Goal: Information Seeking & Learning: Understand process/instructions

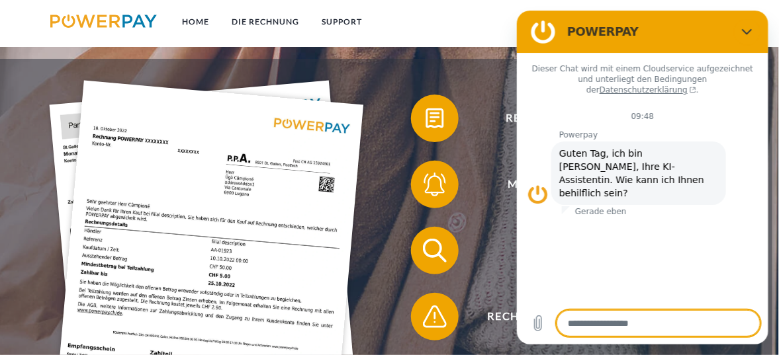
scroll to position [199, 0]
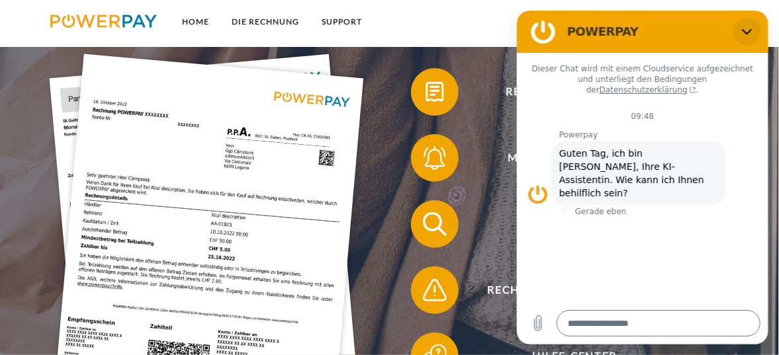
click at [748, 28] on icon "Schließen" at bounding box center [746, 31] width 11 height 11
type textarea "*"
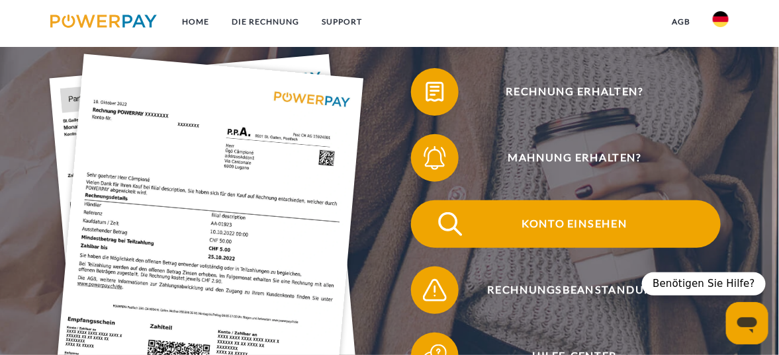
click at [576, 227] on span "Konto einsehen" at bounding box center [575, 225] width 292 height 48
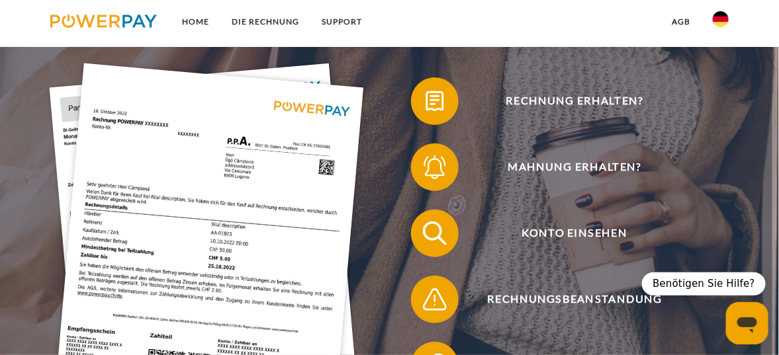
scroll to position [66, 0]
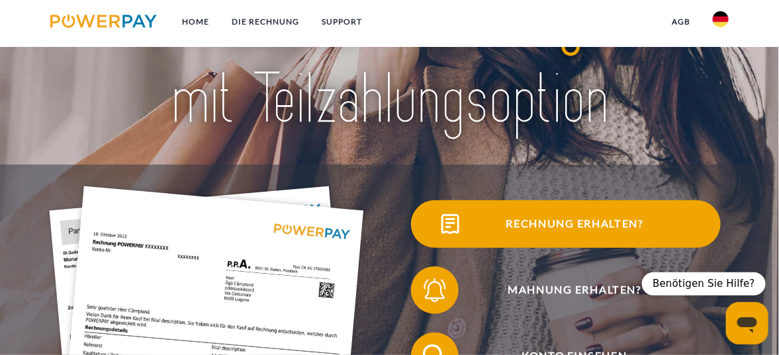
click at [566, 224] on span "Rechnung erhalten?" at bounding box center [575, 225] width 292 height 48
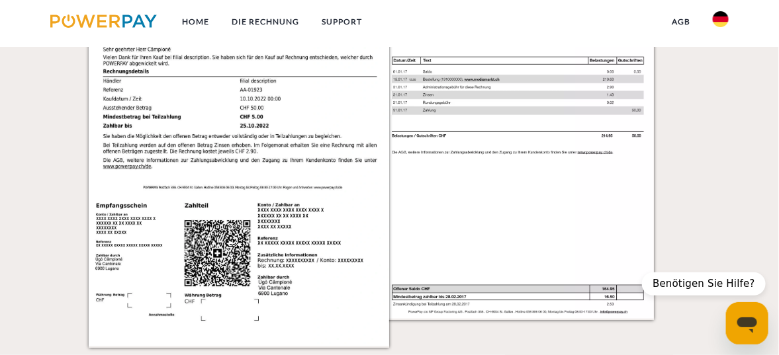
scroll to position [1257, 0]
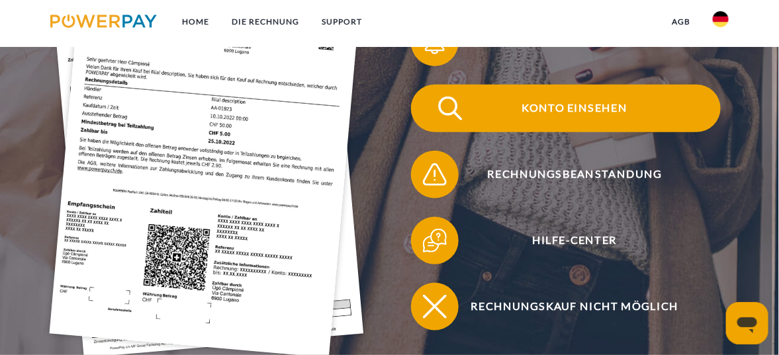
scroll to position [331, 0]
